Goal: Transaction & Acquisition: Obtain resource

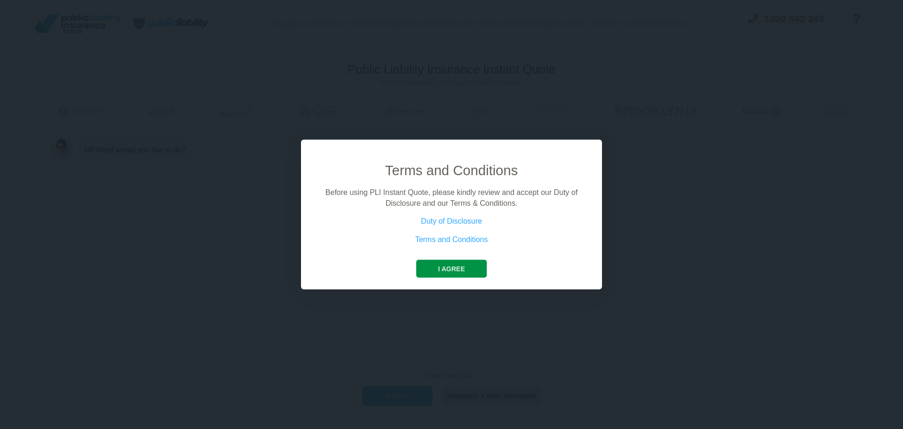
click at [456, 265] on button "I agree" at bounding box center [451, 269] width 70 height 18
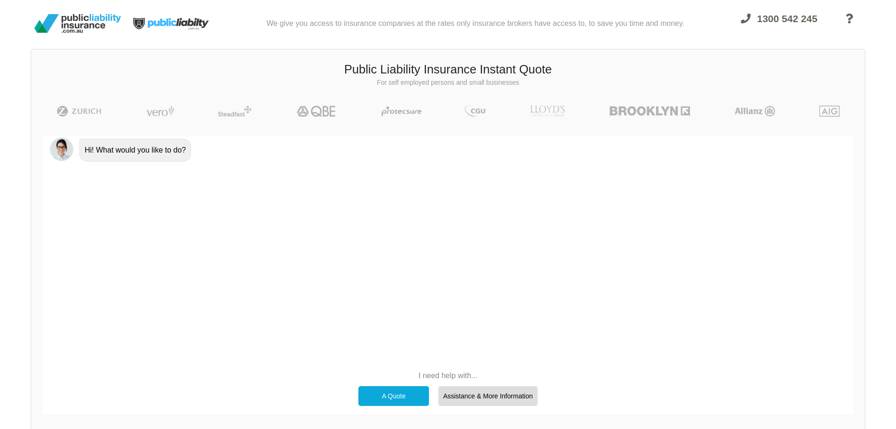
click at [401, 395] on div "A Quote" at bounding box center [393, 396] width 71 height 20
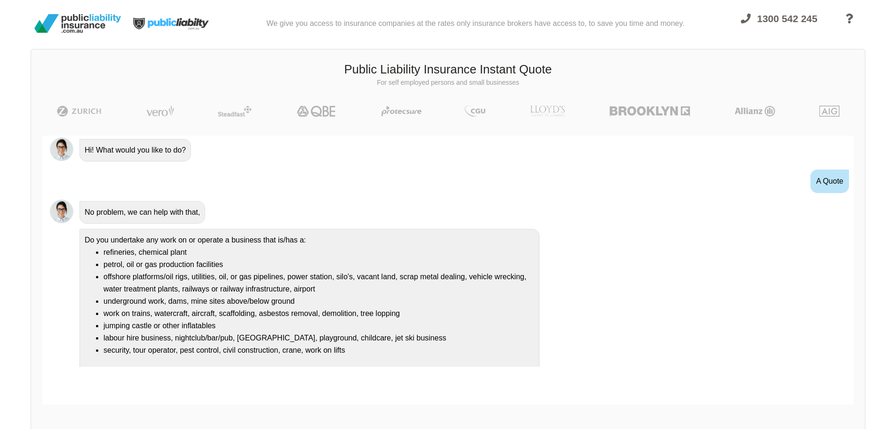
scroll to position [17, 0]
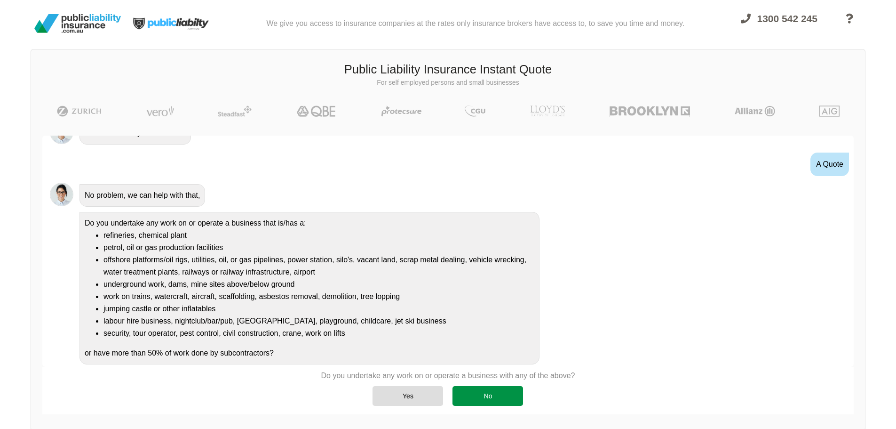
click at [488, 393] on div "No" at bounding box center [488, 396] width 71 height 20
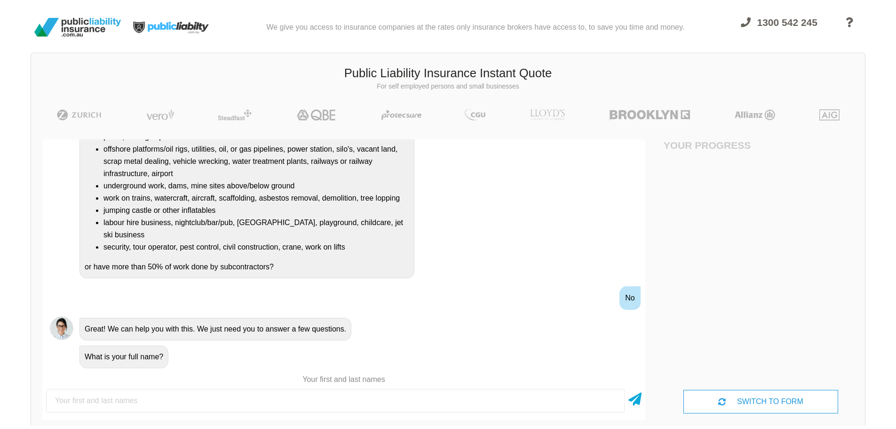
scroll to position [0, 0]
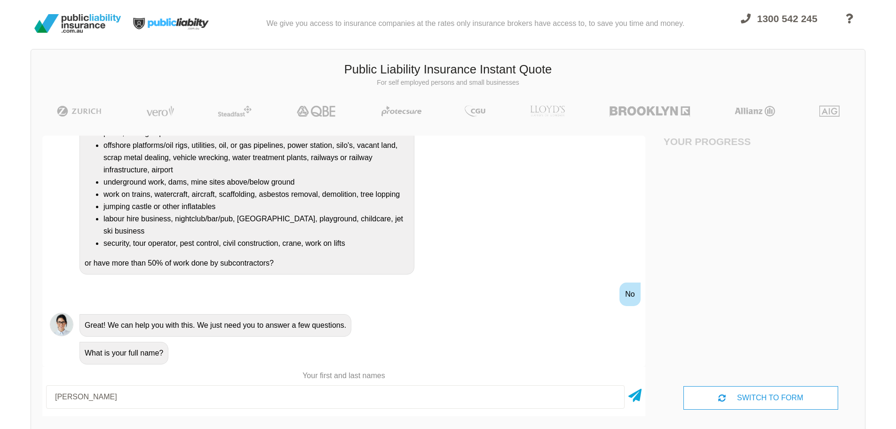
type input "[PERSON_NAME]"
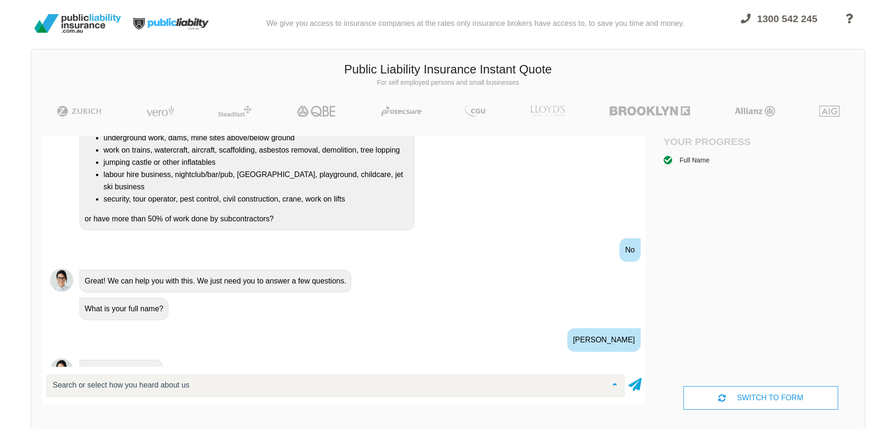
scroll to position [249, 0]
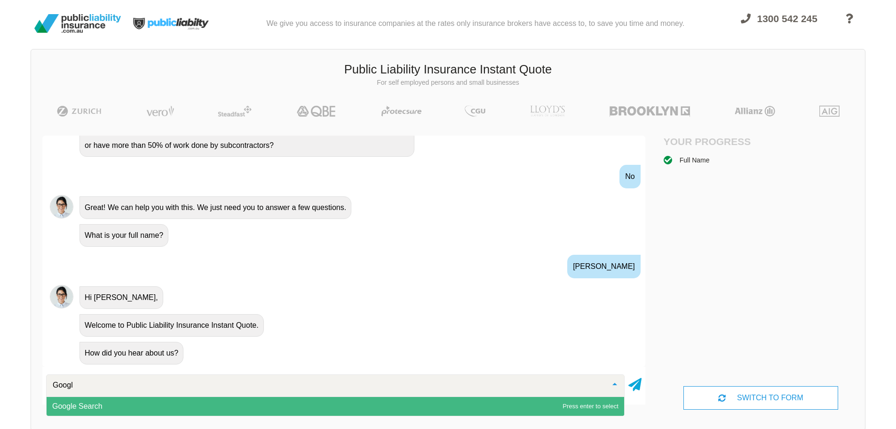
type input "Google"
click at [93, 406] on span "Google Search" at bounding box center [77, 406] width 50 height 8
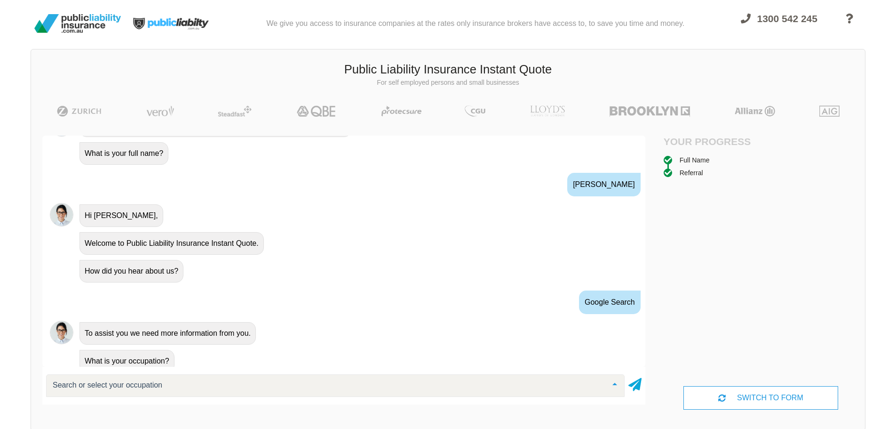
scroll to position [339, 0]
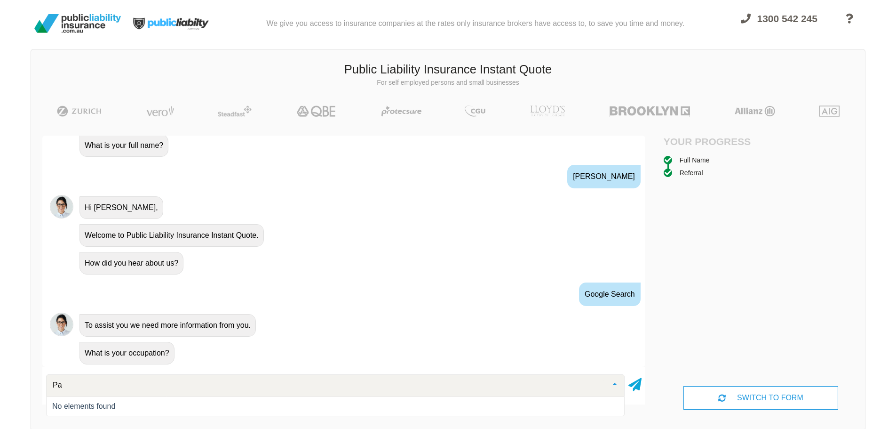
type input "P"
type input "A"
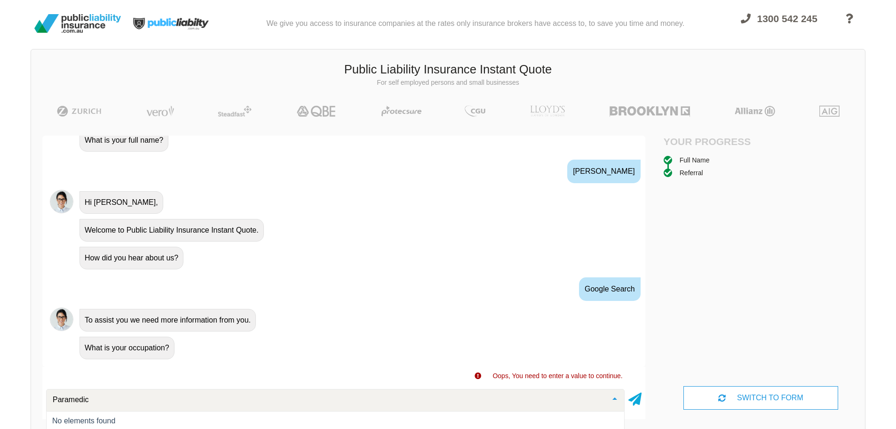
scroll to position [349, 0]
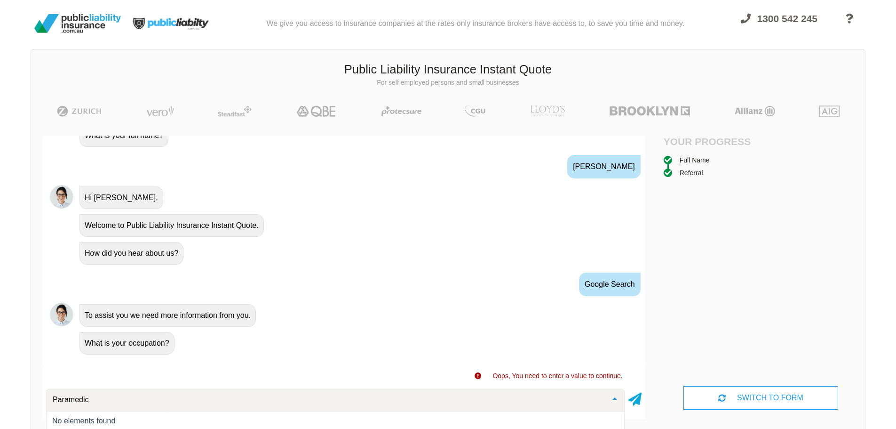
drag, startPoint x: 97, startPoint y: 400, endPoint x: 26, endPoint y: 397, distance: 71.1
click at [26, 397] on div "We give you access to insurance companies at the rates only insurance brokers h…" at bounding box center [448, 222] width 896 height 445
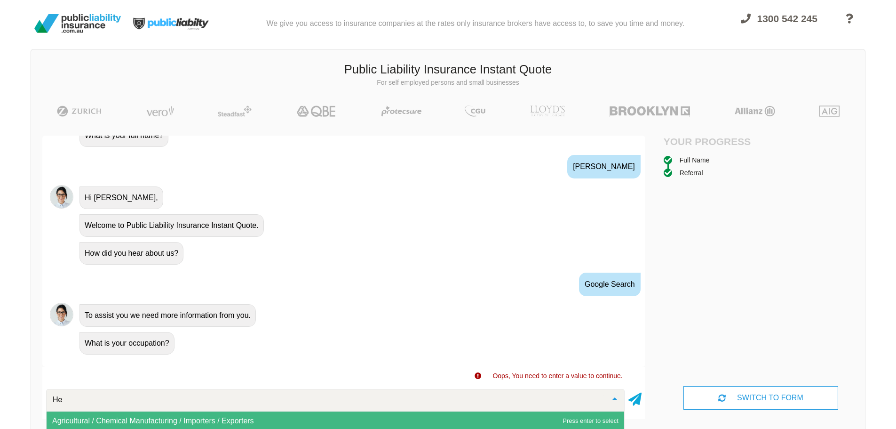
type input "H"
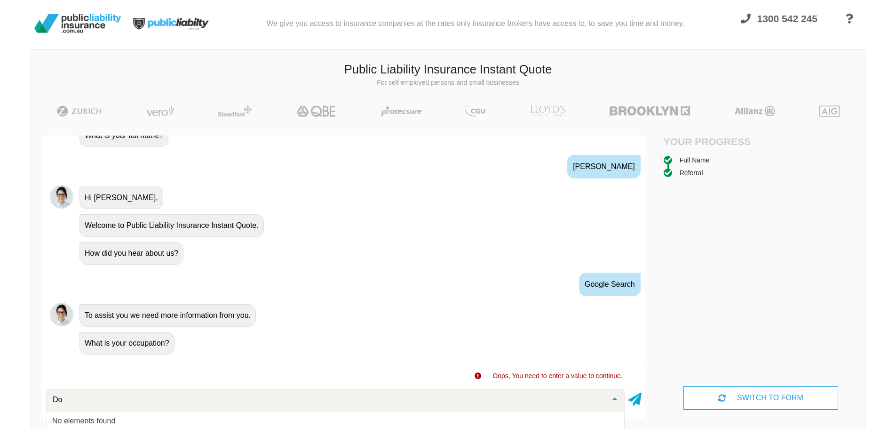
type input "D"
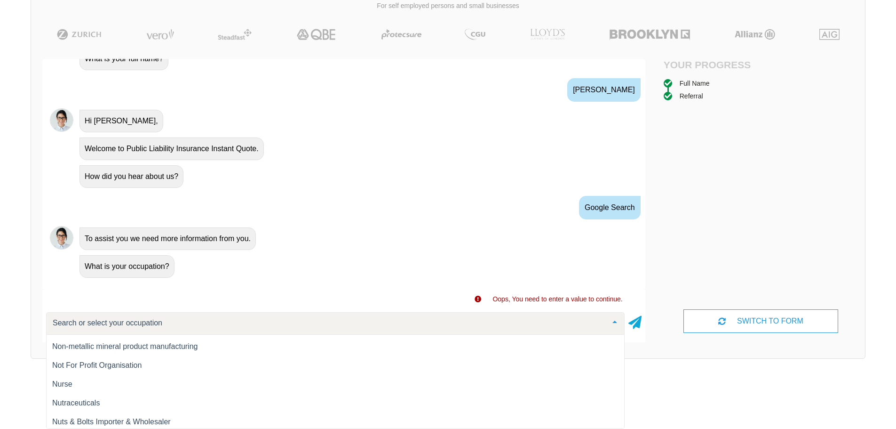
scroll to position [9154, 0]
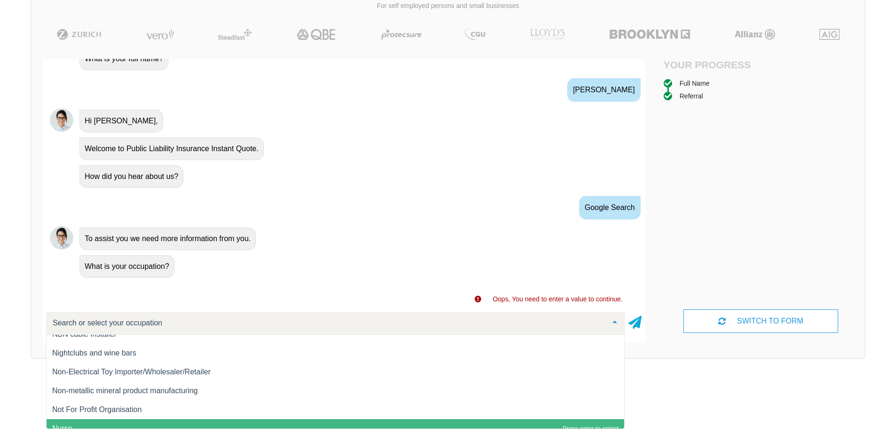
click at [122, 421] on span "Nurse" at bounding box center [336, 428] width 578 height 19
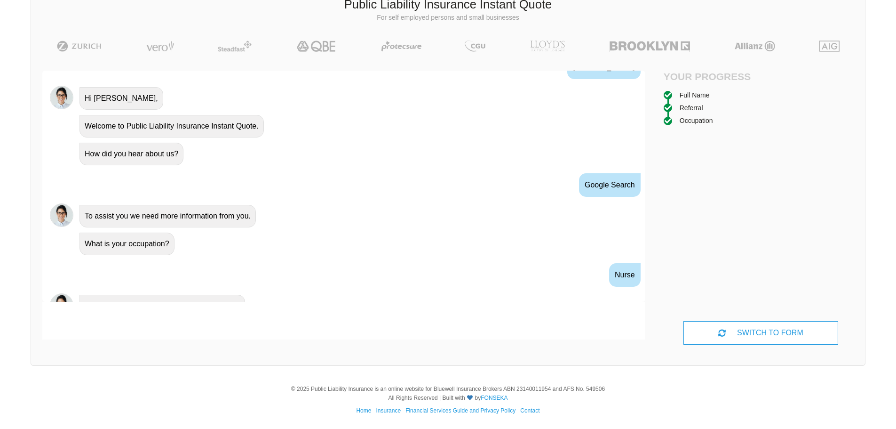
scroll to position [401, 0]
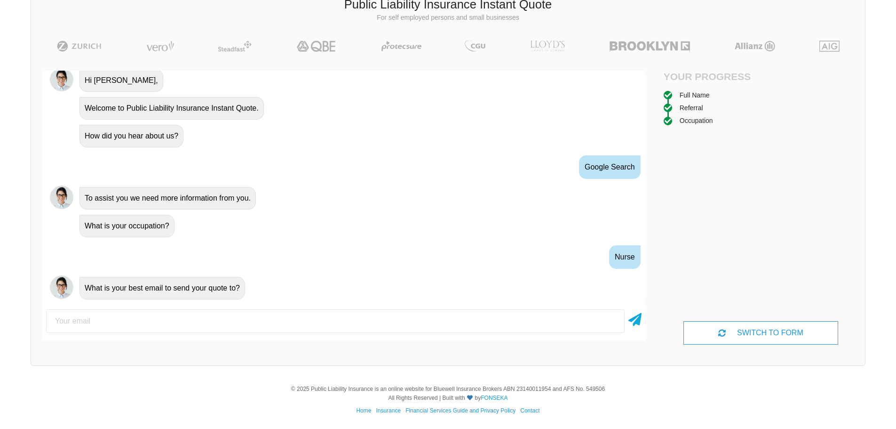
click at [222, 321] on input "email" at bounding box center [335, 321] width 579 height 24
type input "[EMAIL_ADDRESS][DOMAIN_NAME]"
